Goal: Navigation & Orientation: Find specific page/section

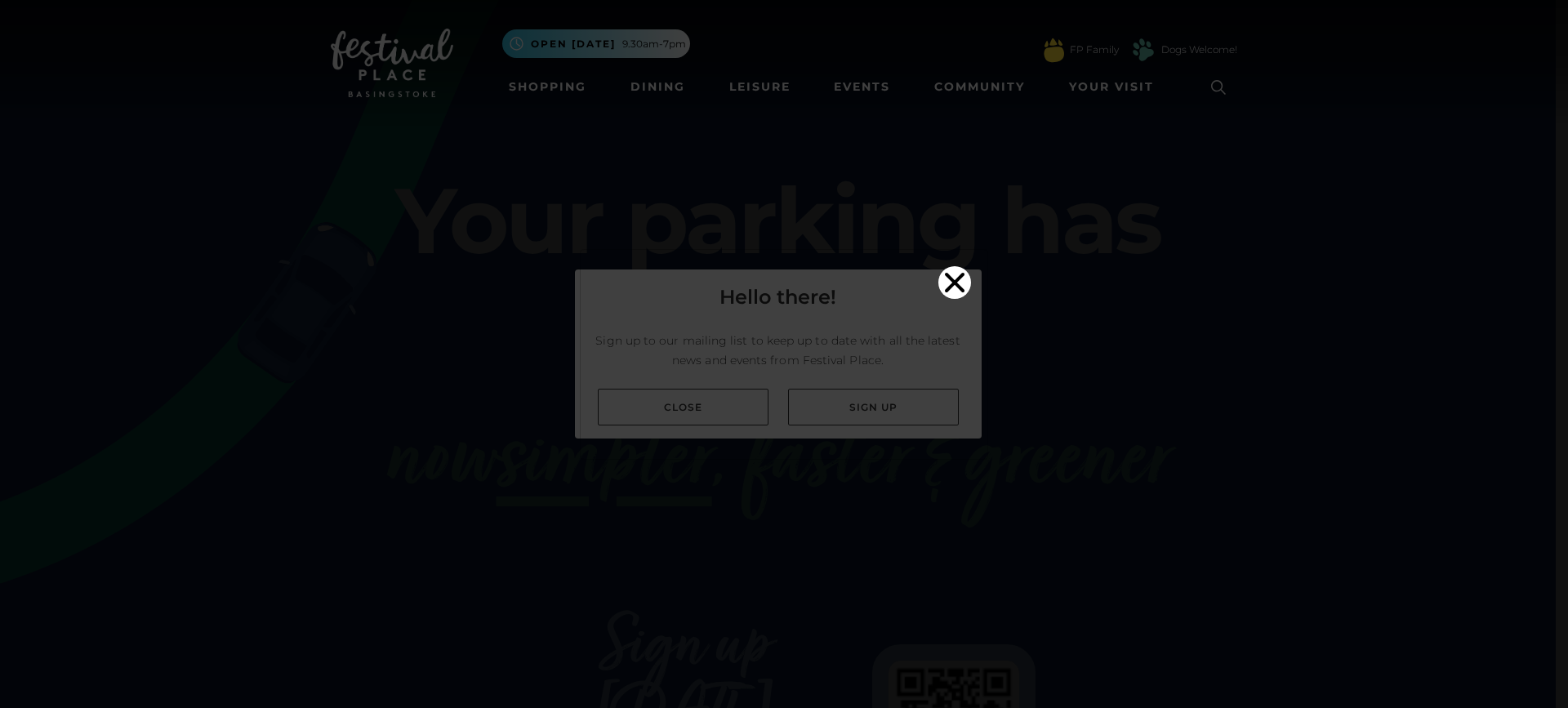
click at [958, 266] on icon "Close" at bounding box center [954, 282] width 32 height 32
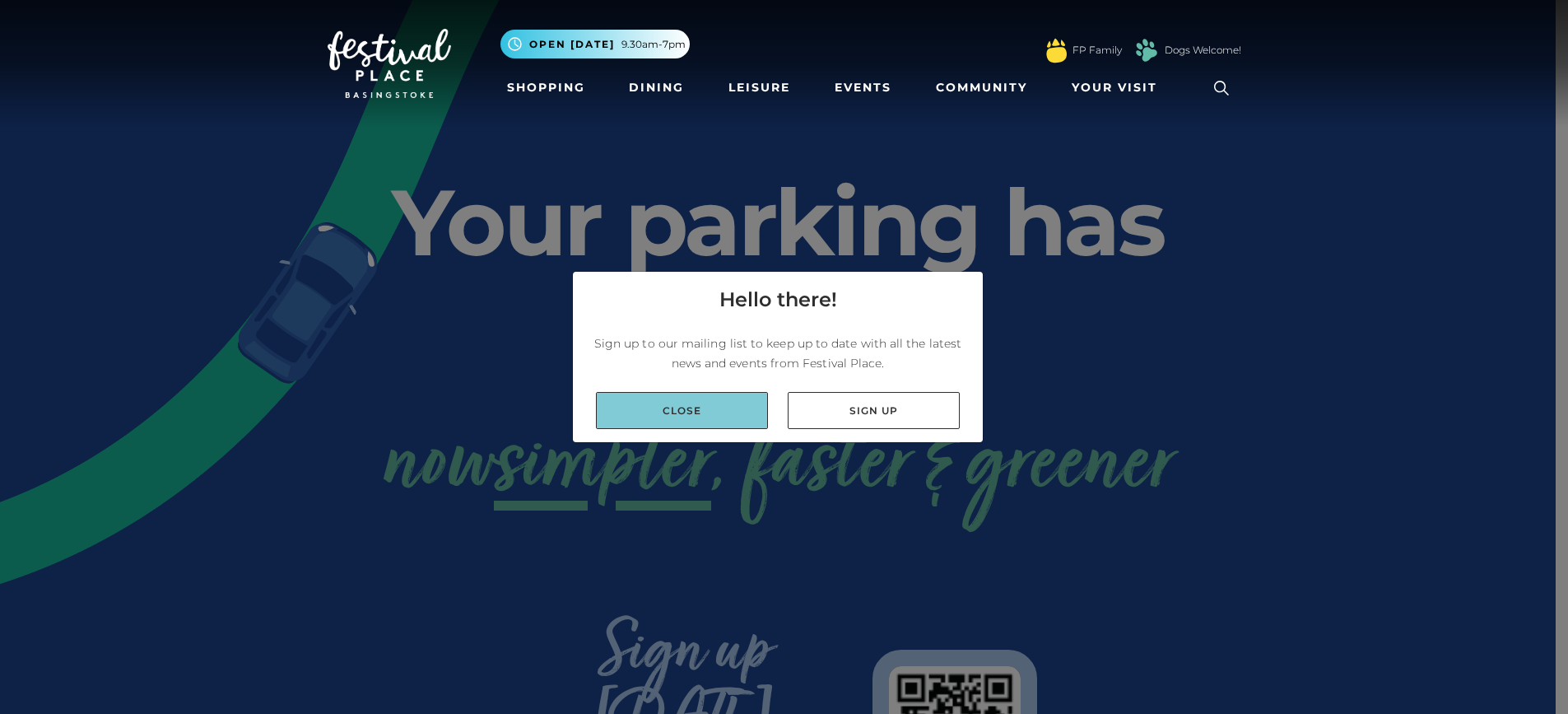
click at [717, 402] on link "Close" at bounding box center [681, 410] width 172 height 37
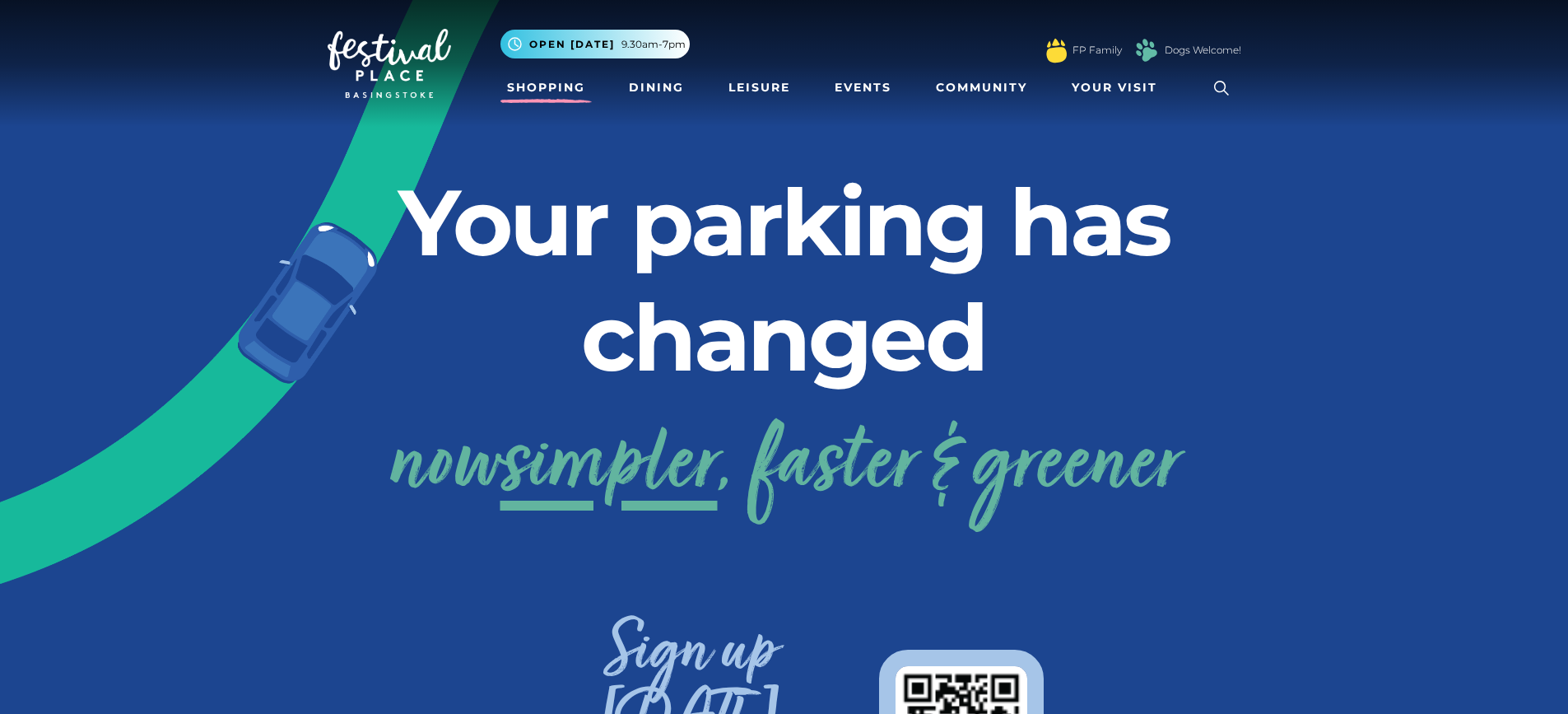
click at [563, 77] on link "Shopping" at bounding box center [546, 87] width 92 height 31
click at [567, 91] on link "Shopping" at bounding box center [546, 87] width 92 height 31
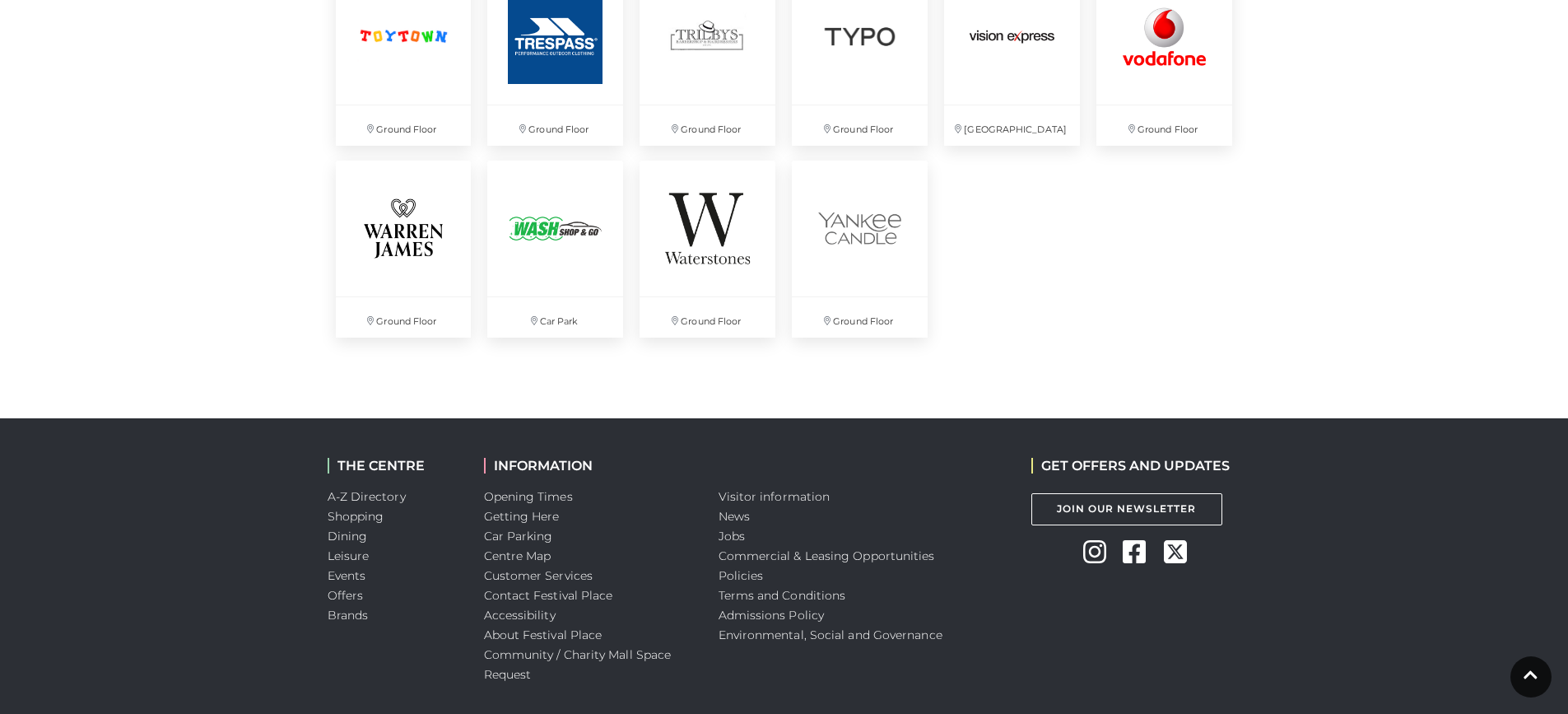
scroll to position [4527, 0]
